Goal: Transaction & Acquisition: Purchase product/service

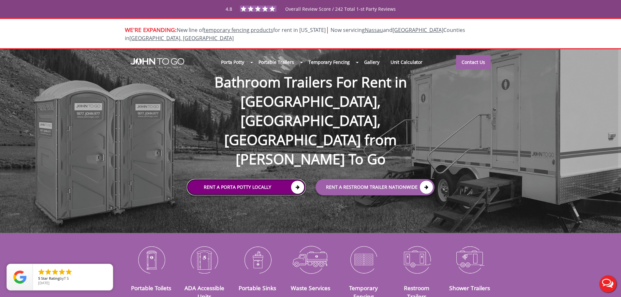
click at [249, 179] on link "Rent a Porta Potty Locally" at bounding box center [246, 187] width 119 height 16
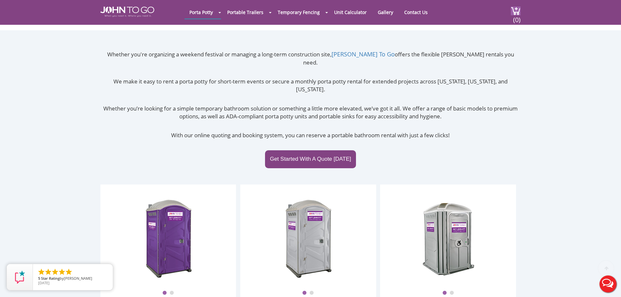
scroll to position [163, 0]
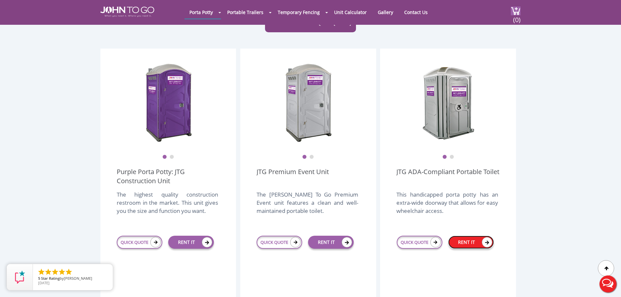
click at [471, 236] on link "RENT IT" at bounding box center [471, 242] width 46 height 13
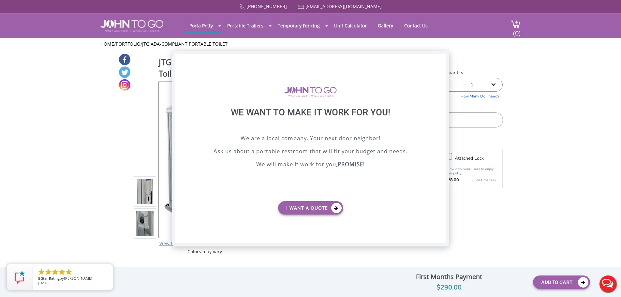
click at [439, 59] on div "X" at bounding box center [440, 59] width 10 height 11
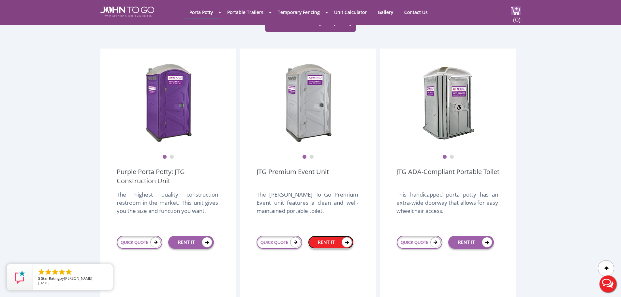
click at [327, 236] on link "RENT IT" at bounding box center [331, 242] width 46 height 13
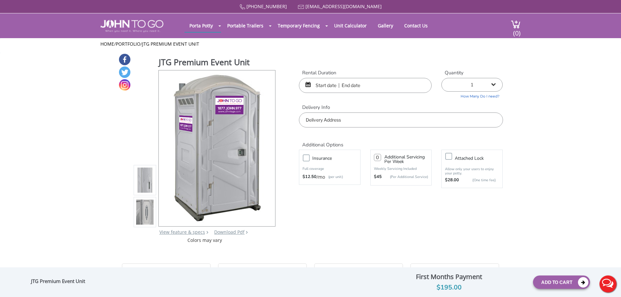
click at [355, 83] on input "text" at bounding box center [365, 85] width 133 height 15
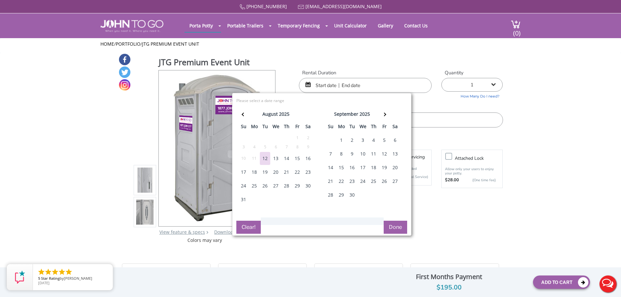
click at [384, 138] on div "5" at bounding box center [384, 140] width 10 height 13
click at [330, 154] on div "7" at bounding box center [330, 153] width 10 height 13
type input "09/05/2025 to 09/07/2025"
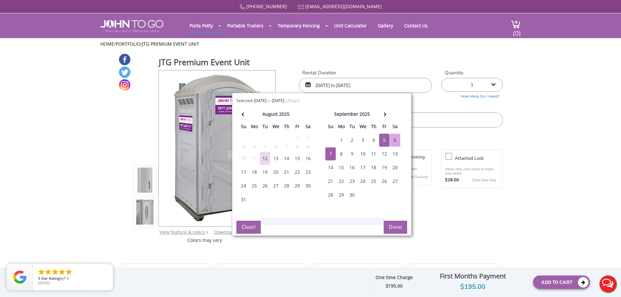
click at [487, 85] on select "1 2 (5% discount) 3 (8% discount) 4 (10% discount) 5 (12% discount) 6 (12% disc…" at bounding box center [471, 85] width 61 height 14
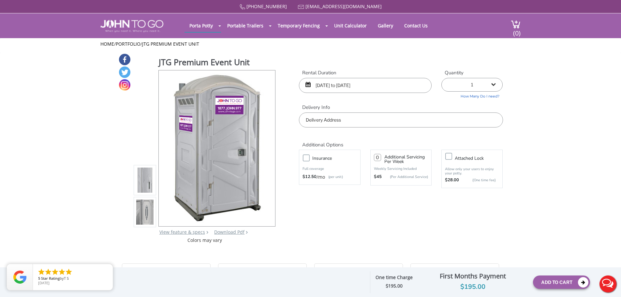
select select "2"
click at [441, 78] on select "1 2 (5% discount) 3 (8% discount) 4 (10% discount) 5 (12% discount) 6 (12% disc…" at bounding box center [471, 85] width 61 height 14
click at [348, 121] on input "text" at bounding box center [401, 119] width 204 height 15
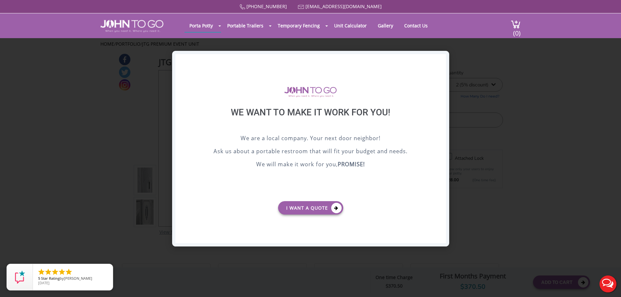
click at [439, 58] on div "X" at bounding box center [440, 59] width 10 height 11
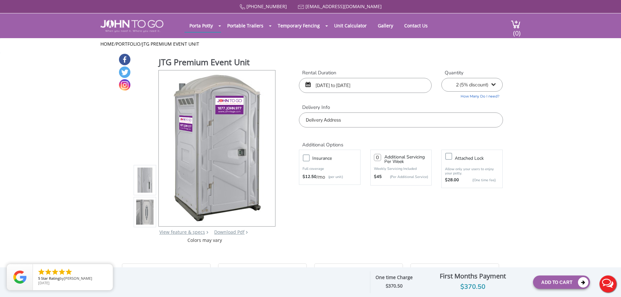
click at [346, 123] on input "text" at bounding box center [401, 119] width 204 height 15
paste input "21 Upper Lakeview Ave"
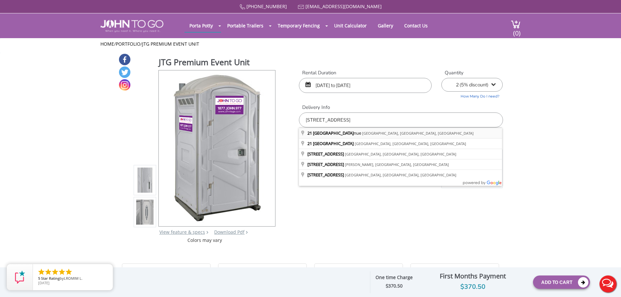
type input "[STREET_ADDRESS]"
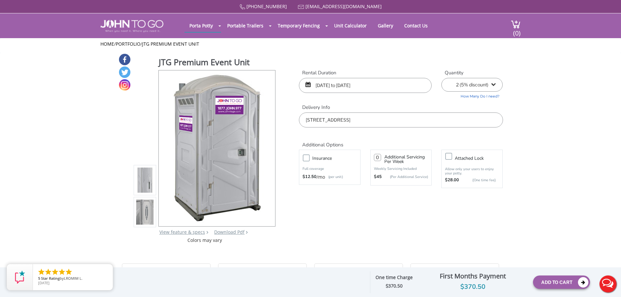
click at [375, 230] on div "JTG Premium Event Unit View feature & specs Download Pdf Product PDF Addon PDF …" at bounding box center [310, 148] width 384 height 190
click at [556, 283] on button "Add To Cart" at bounding box center [561, 281] width 57 height 13
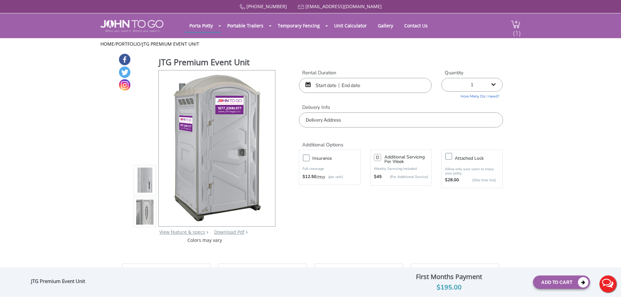
click at [516, 26] on span "(1)" at bounding box center [517, 30] width 8 height 14
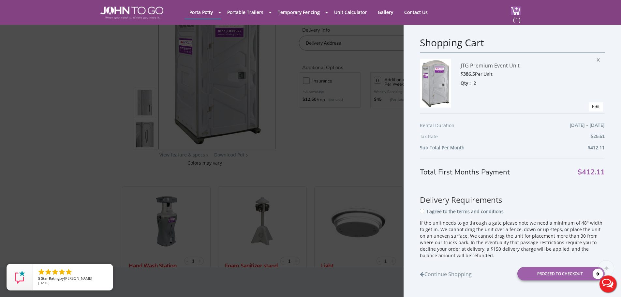
scroll to position [65, 0]
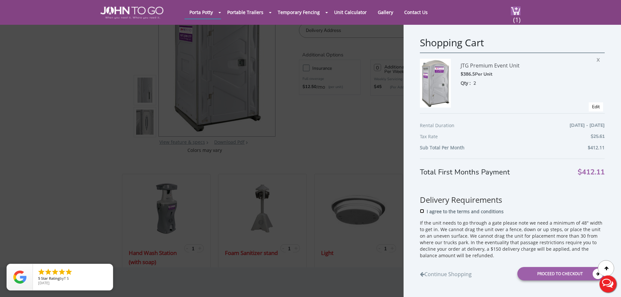
click at [421, 210] on input "I agree to the terms and conditions" at bounding box center [422, 211] width 4 height 4
checkbox input "true"
click at [558, 273] on div "Proceed to Checkout" at bounding box center [560, 273] width 87 height 13
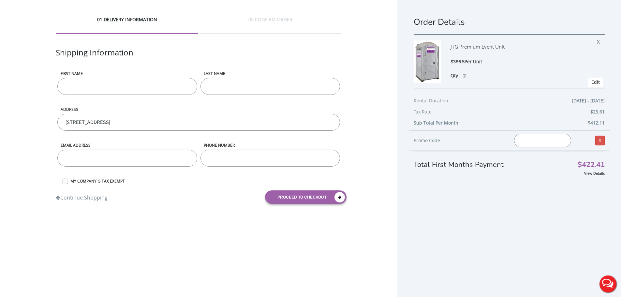
click at [141, 82] on input "First name" at bounding box center [126, 86] width 139 height 17
type input "David"
click at [251, 75] on label "LAST NAME" at bounding box center [269, 74] width 139 height 6
click at [251, 78] on input "LAST NAME" at bounding box center [269, 86] width 139 height 17
click at [249, 83] on input "LAST NAME" at bounding box center [269, 86] width 139 height 17
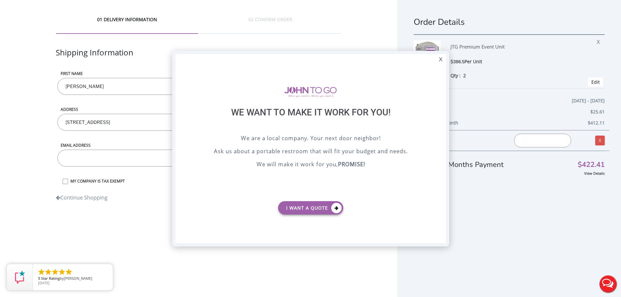
type input "Sullivan"
click at [440, 60] on div "X" at bounding box center [440, 59] width 10 height 11
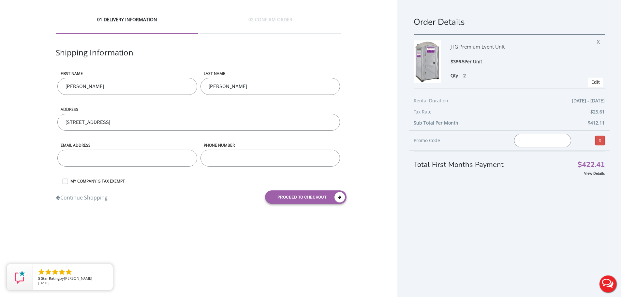
click at [99, 159] on input "email" at bounding box center [126, 158] width 139 height 17
type input "david_m_sullivan@yahoo.com"
click at [241, 153] on input "phone number" at bounding box center [269, 158] width 139 height 17
type input "2012304403"
click at [152, 236] on div "01 DELIVERY INFORMATION 02 CONFIRM ORDER Shipping Information First name David …" at bounding box center [310, 156] width 621 height 312
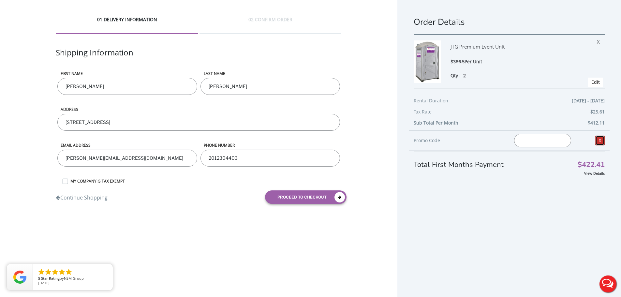
click at [595, 140] on link "X" at bounding box center [599, 141] width 9 height 10
click at [595, 143] on link "X" at bounding box center [599, 141] width 9 height 10
click at [588, 173] on link "View Details" at bounding box center [594, 173] width 21 height 5
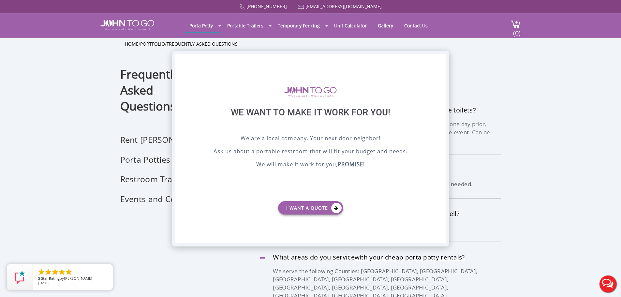
click at [445, 58] on div "X" at bounding box center [440, 59] width 10 height 11
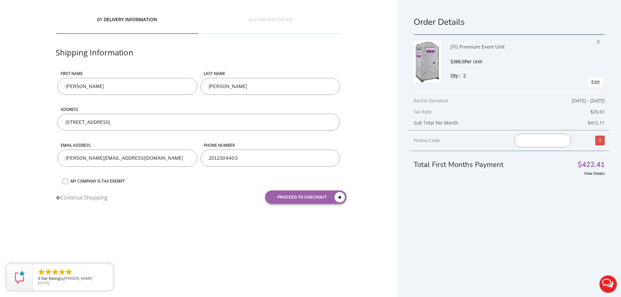
click at [275, 254] on div "01 DELIVERY INFORMATION 02 CONFIRM ORDER Shipping Information First name [PERSO…" at bounding box center [310, 156] width 621 height 312
click at [304, 196] on button "proceed to checkout" at bounding box center [305, 196] width 81 height 13
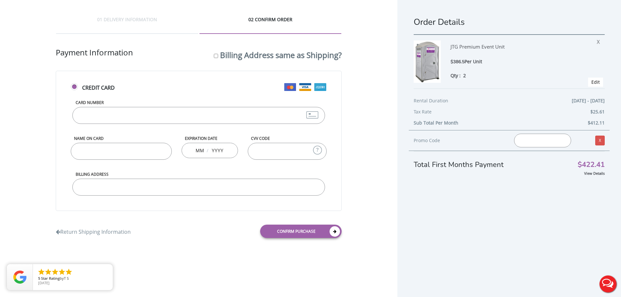
click at [105, 115] on input "Card Number" at bounding box center [198, 115] width 252 height 17
type input "[CREDIT_CARD_NUMBER]"
click at [103, 153] on input "Name on Card" at bounding box center [121, 151] width 101 height 17
type input "[PERSON_NAME]"
type input "10"
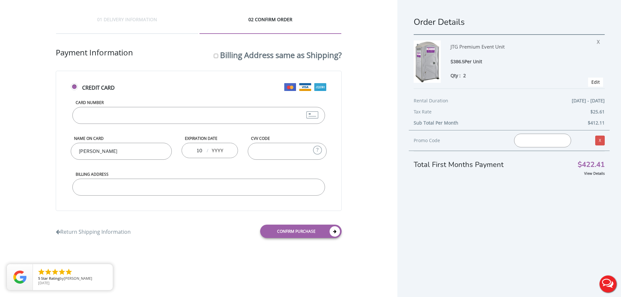
click at [217, 150] on input "text" at bounding box center [217, 150] width 13 height 13
type input "2029"
click at [272, 149] on input "CVV Code" at bounding box center [287, 151] width 79 height 17
type input "913"
click at [162, 185] on input "Billing Address" at bounding box center [198, 187] width 252 height 17
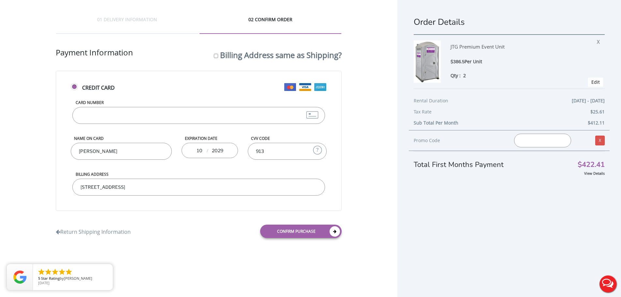
type input "[STREET_ADDRESS]"
click at [168, 205] on div "Billing Address [STREET_ADDRESS]" at bounding box center [198, 189] width 255 height 36
click at [367, 196] on div "01 DELIVERY INFORMATION 02 CONFIRM ORDER Shipping Information First name [PERSO…" at bounding box center [198, 129] width 397 height 259
click at [296, 231] on link "Confirm purchase" at bounding box center [300, 231] width 81 height 13
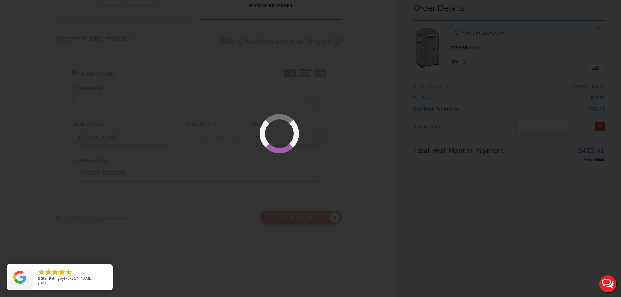
scroll to position [15, 0]
